Goal: Complete application form: Complete application form

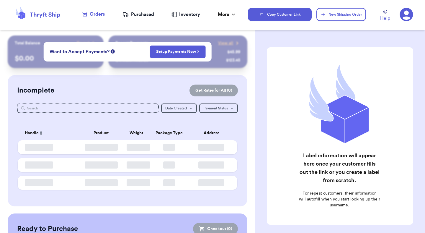
click at [296, 17] on button "Copy Customer Link" at bounding box center [280, 14] width 64 height 13
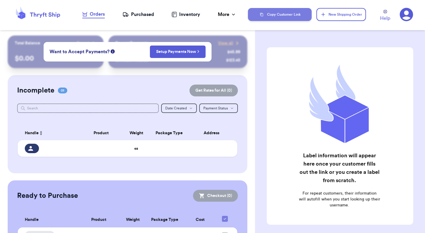
click at [291, 13] on button "Copy Customer Link" at bounding box center [280, 14] width 64 height 13
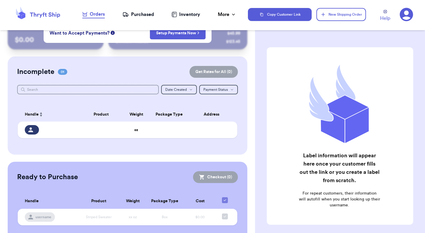
scroll to position [34, 0]
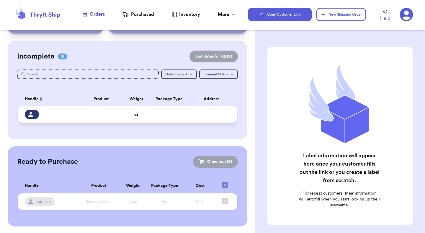
click at [114, 112] on td at bounding box center [101, 114] width 44 height 17
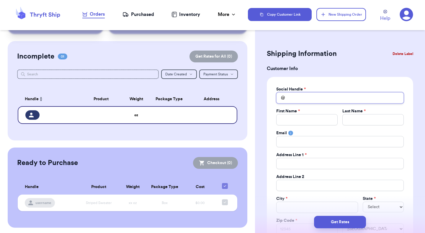
click at [311, 95] on input "Total Amount Paid" at bounding box center [340, 97] width 128 height 11
type input "h"
type input "he"
type input "hel"
type input "hell"
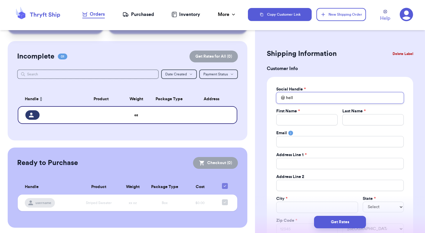
type input "hello"
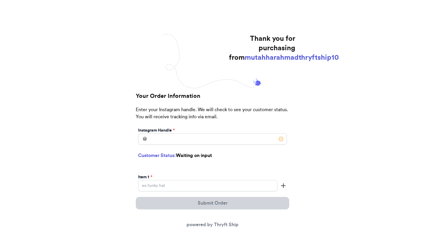
scroll to position [68, 0]
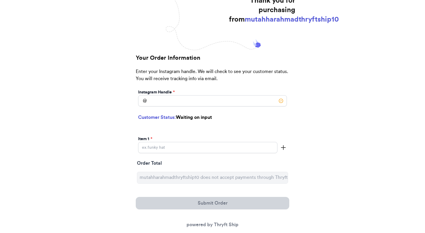
click at [206, 94] on div "Instagram Handle *" at bounding box center [212, 92] width 149 height 6
click at [206, 98] on input "Instagram Handle *" at bounding box center [212, 100] width 149 height 11
type input "10"
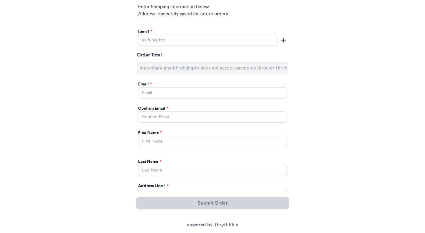
scroll to position [197, 0]
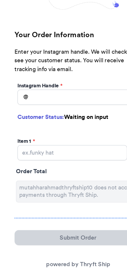
click at [63, 130] on input "Instagram Handle *" at bounding box center [63, 127] width 99 height 12
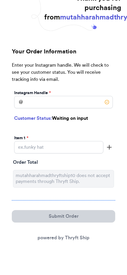
click at [57, 133] on input "Instagram Handle *" at bounding box center [63, 127] width 99 height 12
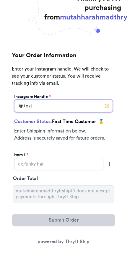
click at [82, 129] on input "test" at bounding box center [63, 131] width 99 height 12
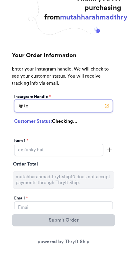
type input "t"
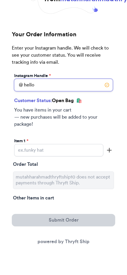
scroll to position [27, 0]
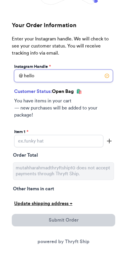
type input "hello"
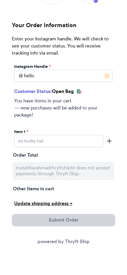
click at [57, 232] on div "Update shipping address +" at bounding box center [63, 228] width 99 height 7
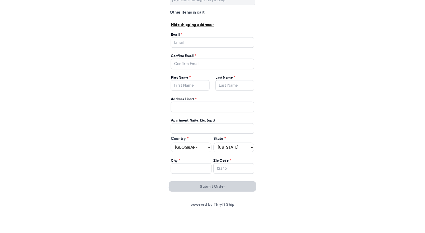
scroll to position [208, 0]
